Goal: Navigation & Orientation: Find specific page/section

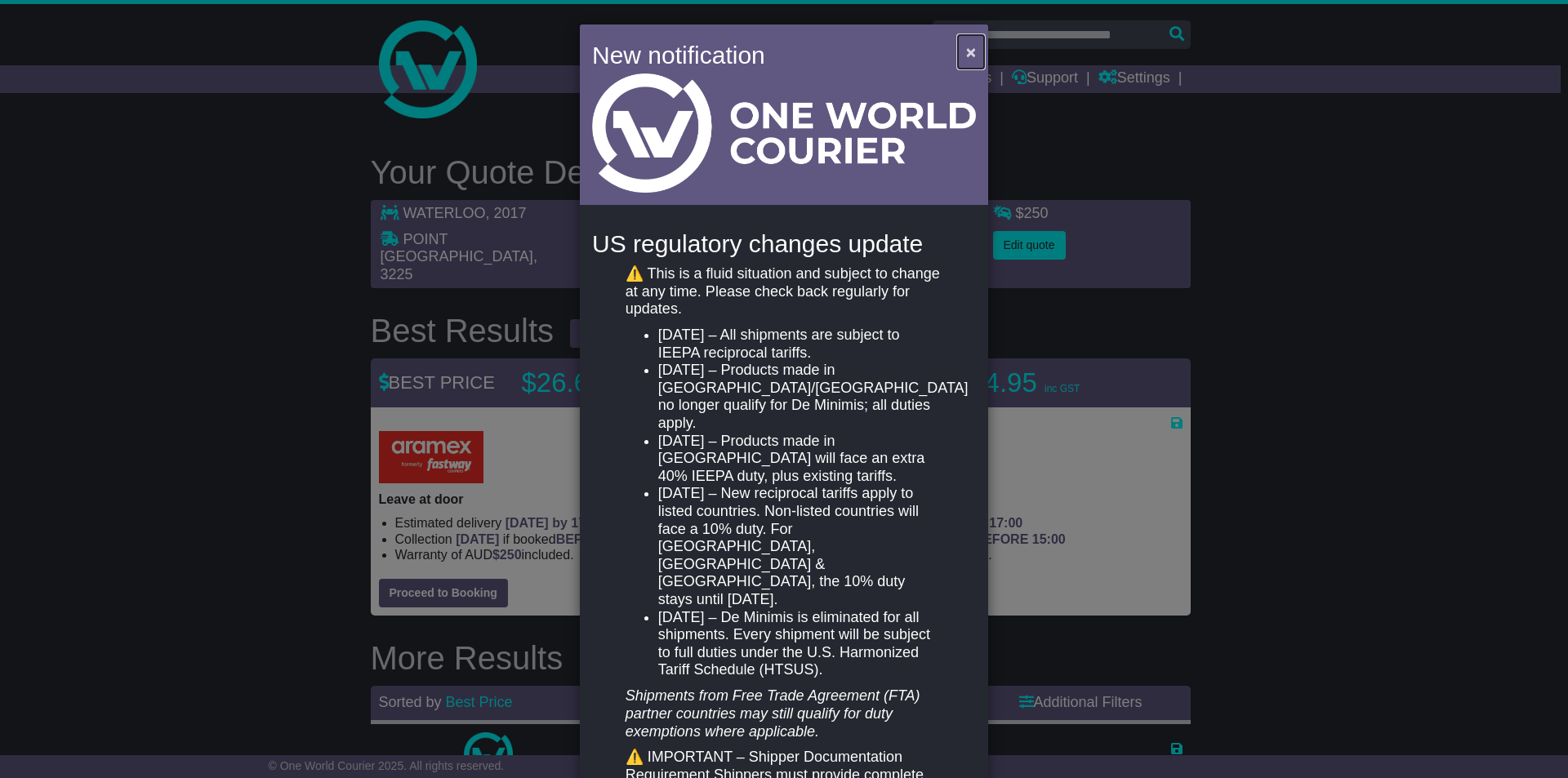
click at [966, 53] on span "×" at bounding box center [971, 51] width 10 height 18
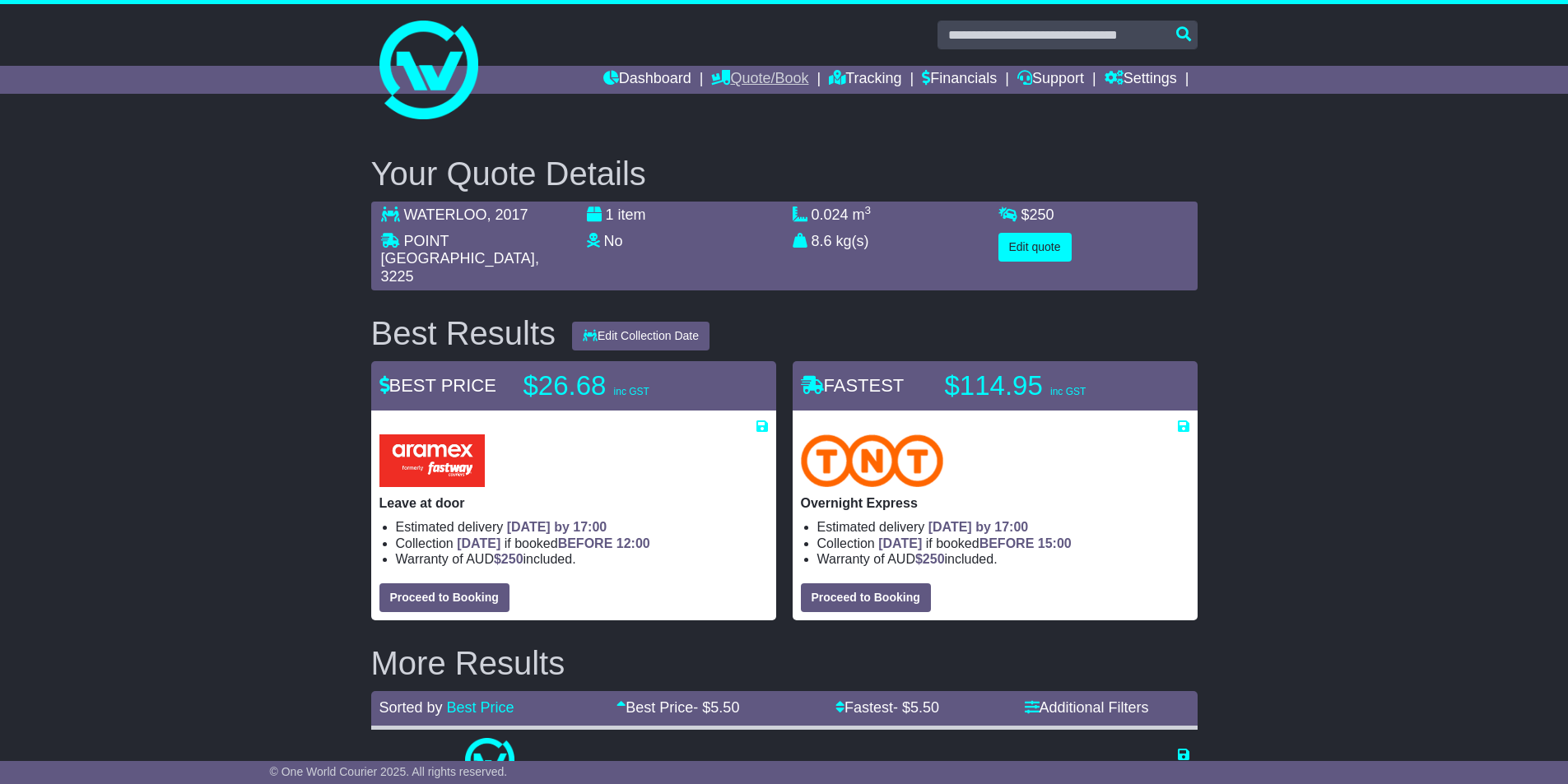
click at [772, 84] on link "Quote/Book" at bounding box center [759, 80] width 97 height 28
click at [722, 105] on link "Domestic" at bounding box center [777, 108] width 130 height 19
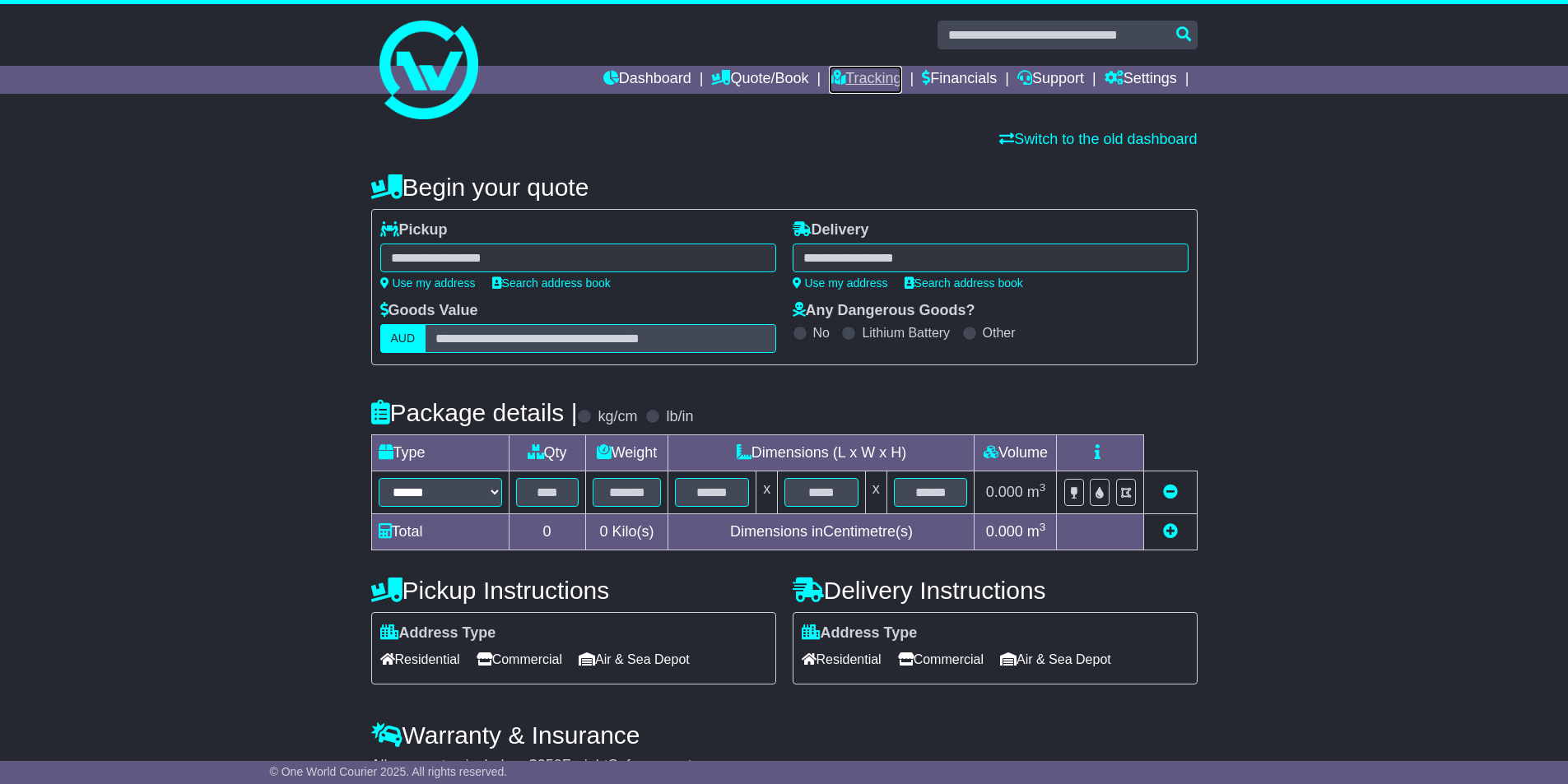
click at [868, 78] on link "Tracking" at bounding box center [865, 80] width 72 height 28
